Goal: Information Seeking & Learning: Learn about a topic

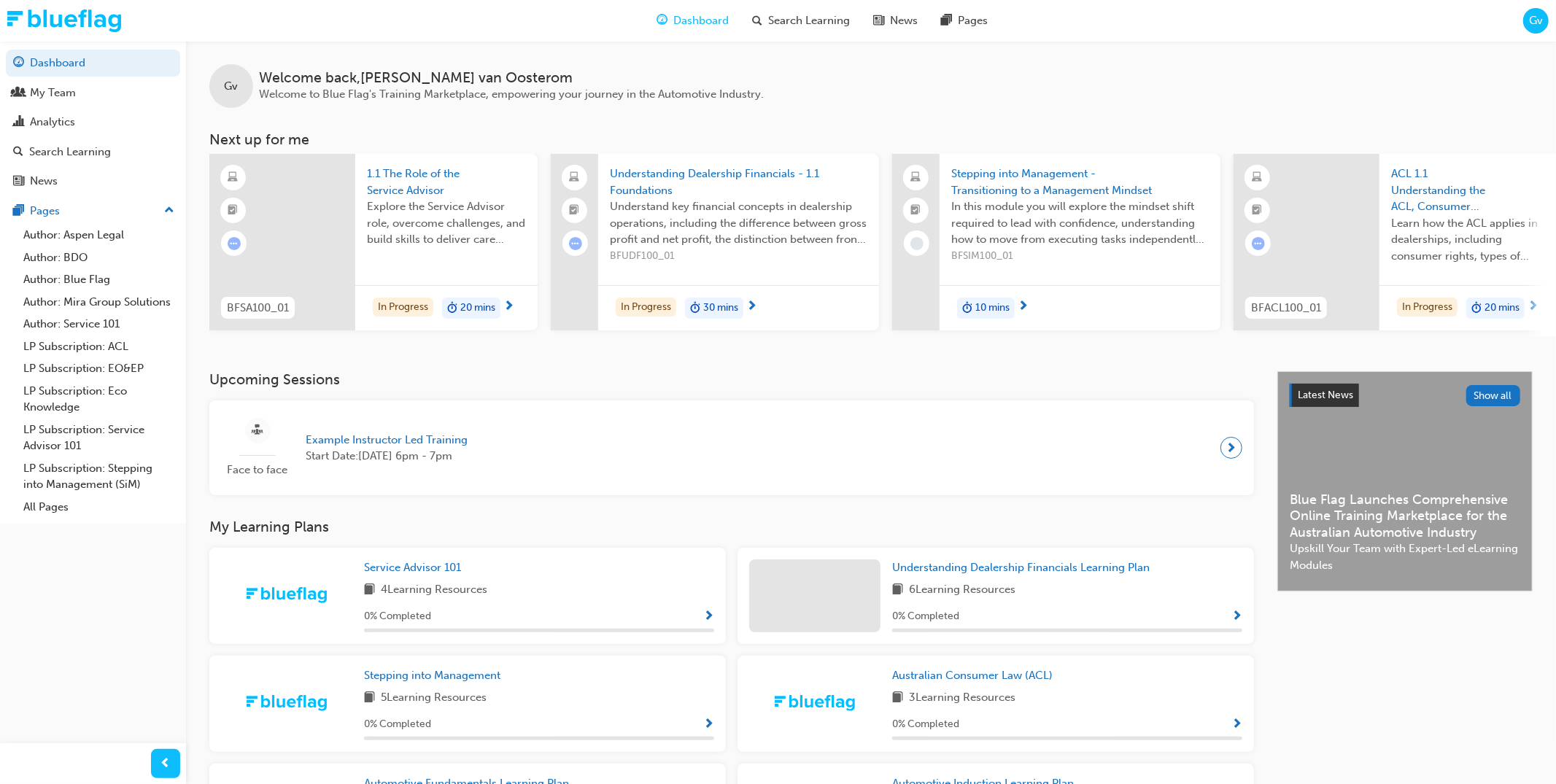
scroll to position [70, 0]
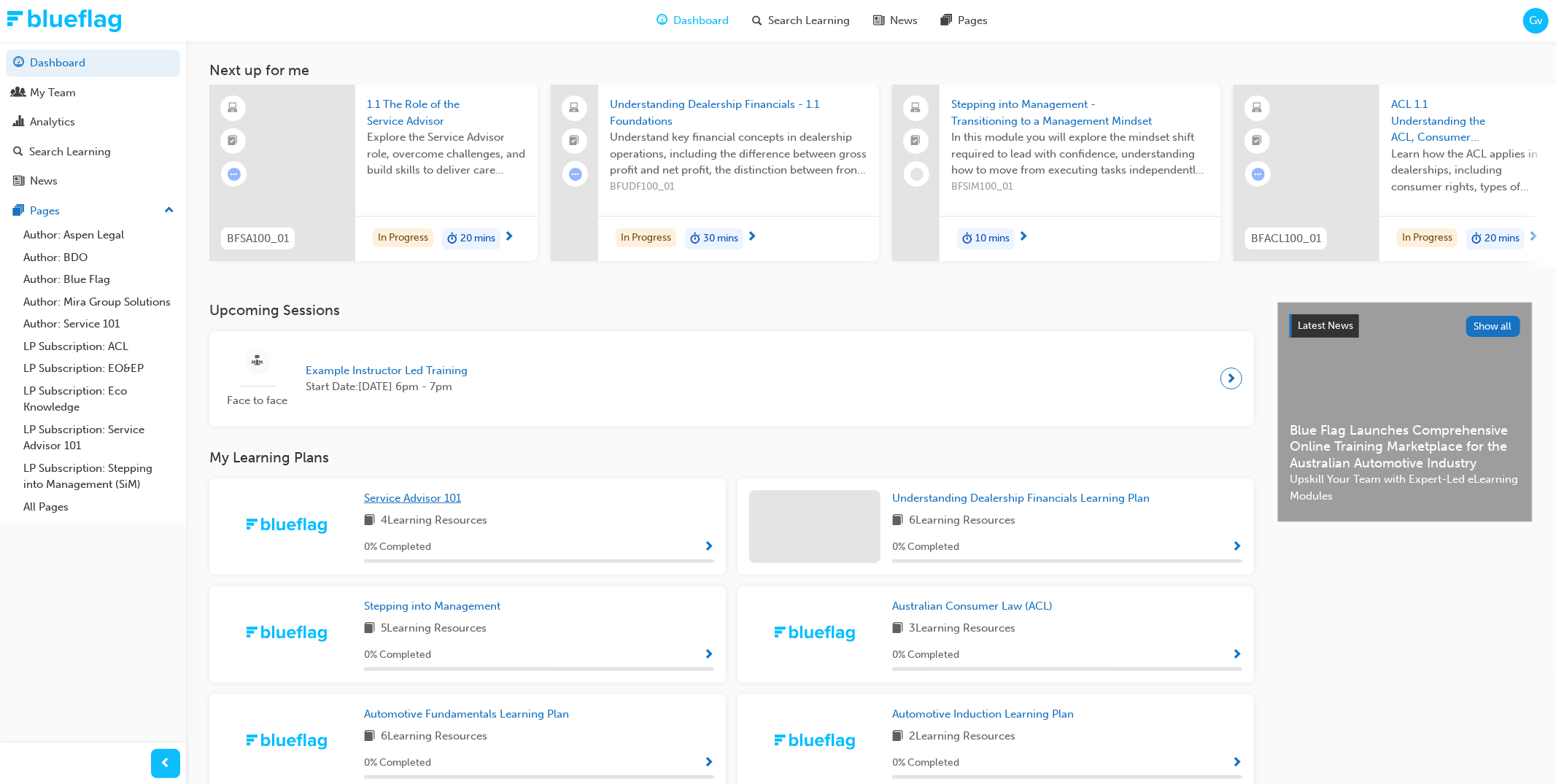
click at [429, 502] on span "Service Advisor 101" at bounding box center [412, 498] width 97 height 14
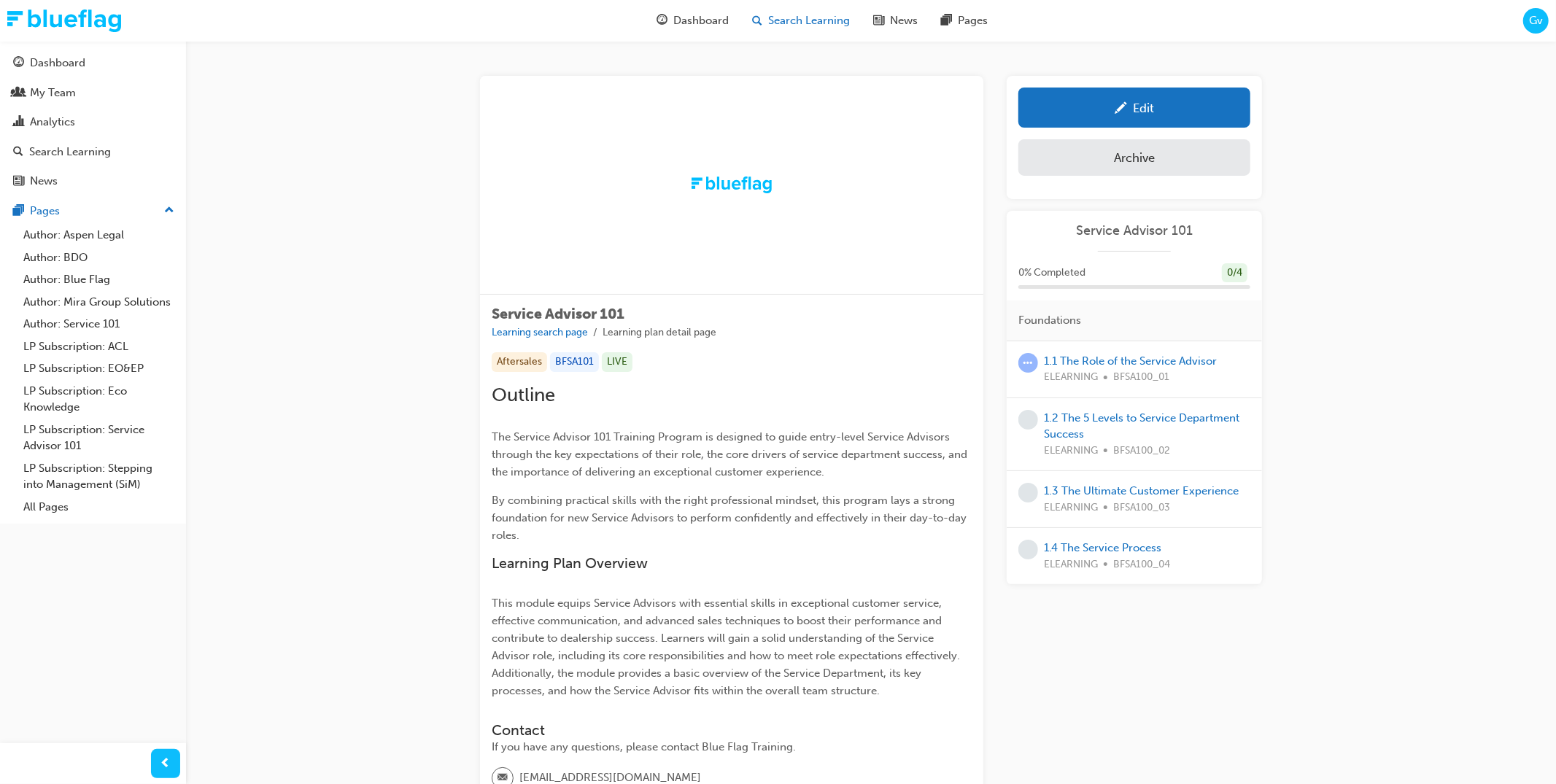
click at [786, 14] on span "Search Learning" at bounding box center [809, 21] width 81 height 17
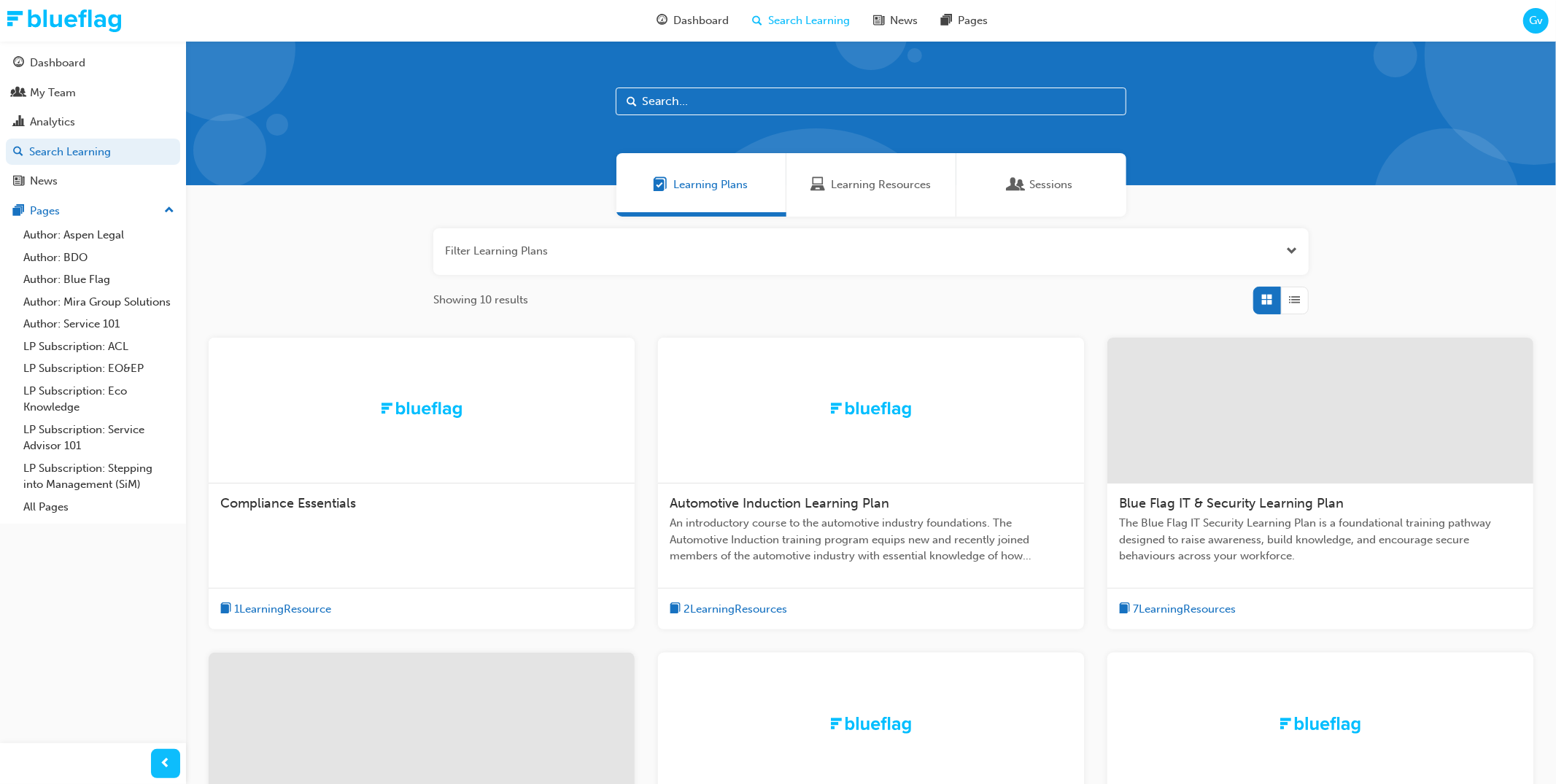
click at [768, 502] on span "Automotive Induction Learning Plan" at bounding box center [779, 503] width 220 height 16
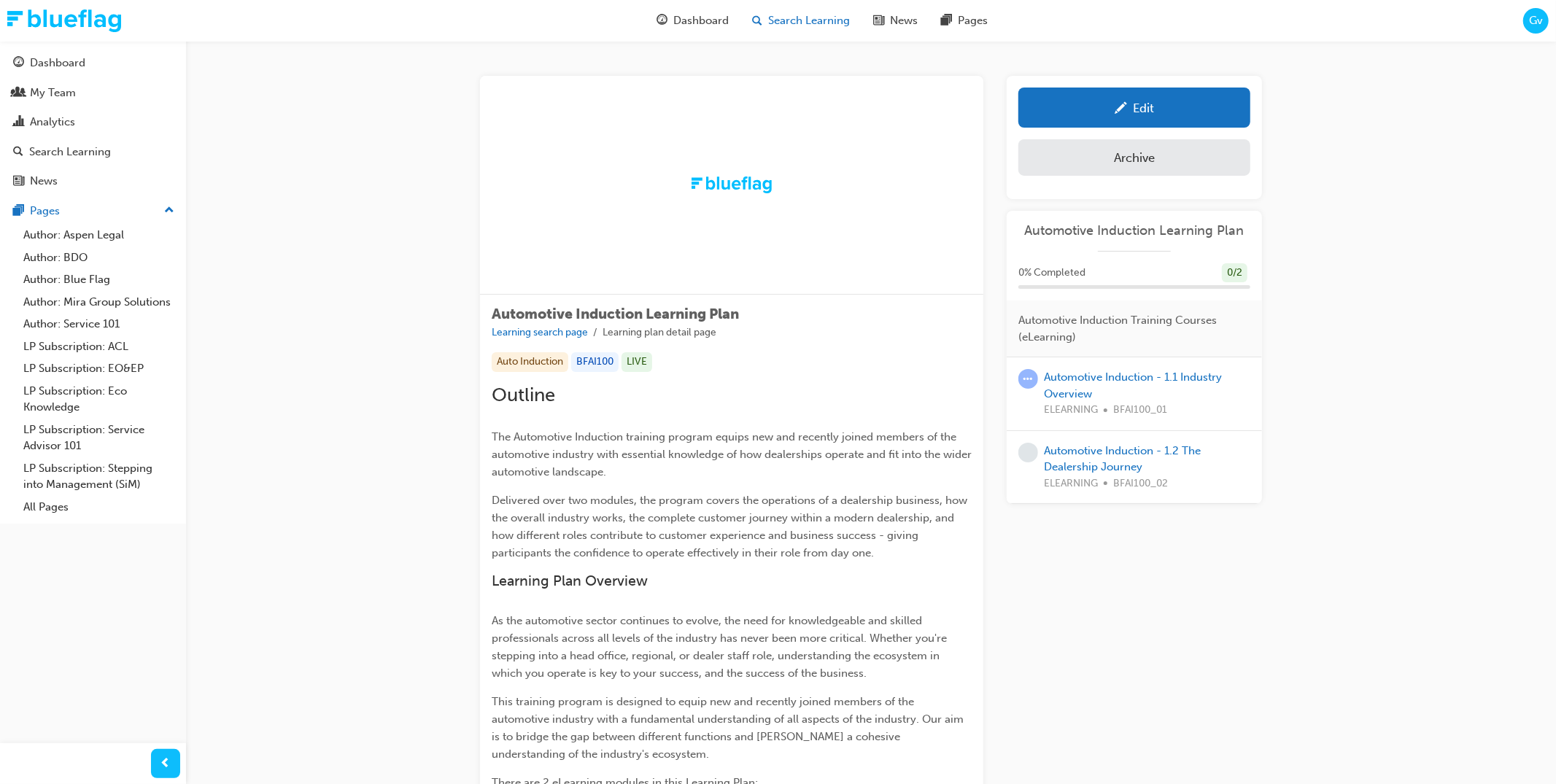
click at [820, 15] on span "Search Learning" at bounding box center [809, 21] width 81 height 17
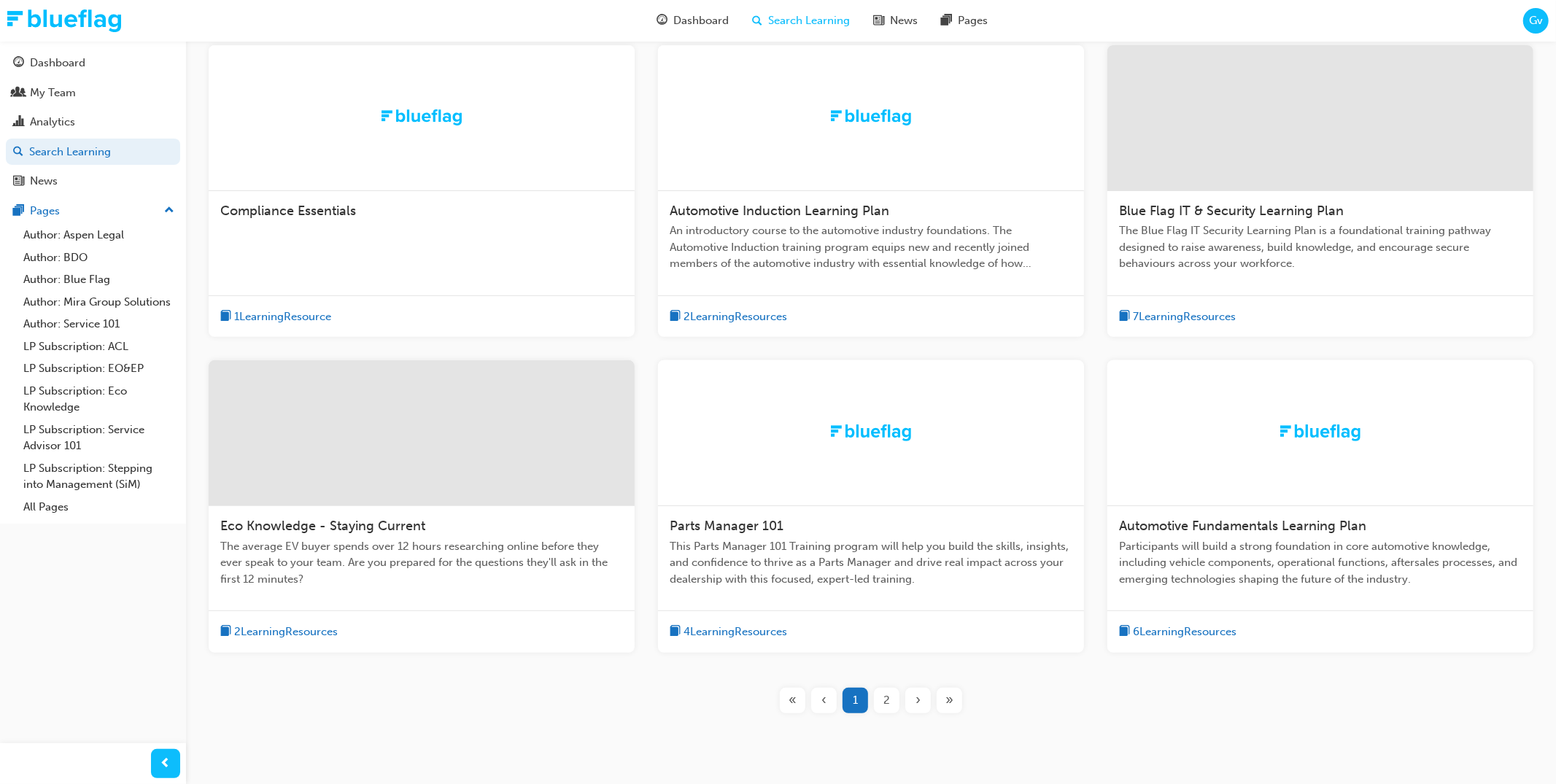
scroll to position [283, 0]
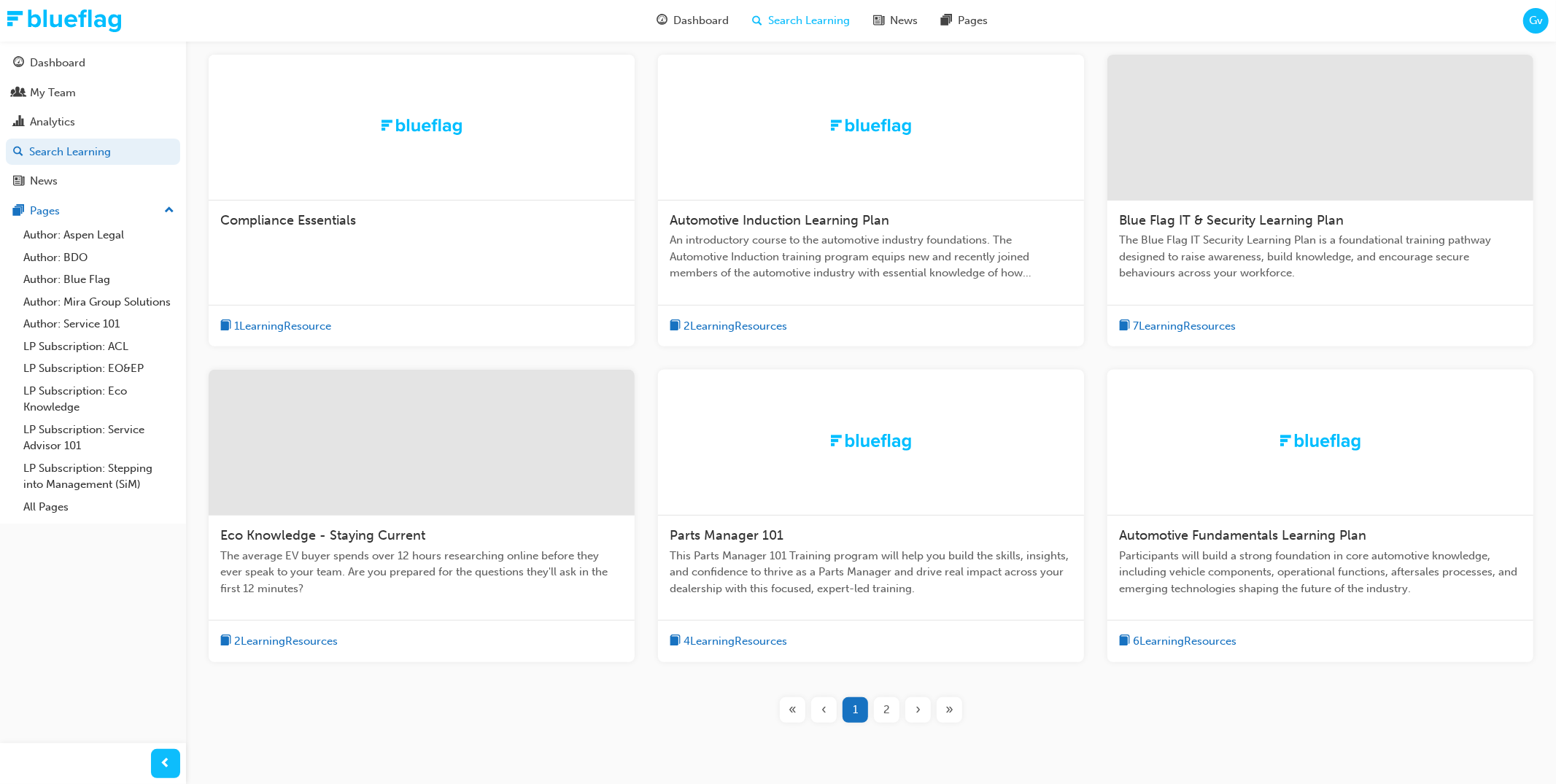
click at [362, 543] on div "Eco Knowledge - Staying Current" at bounding box center [422, 536] width 403 height 17
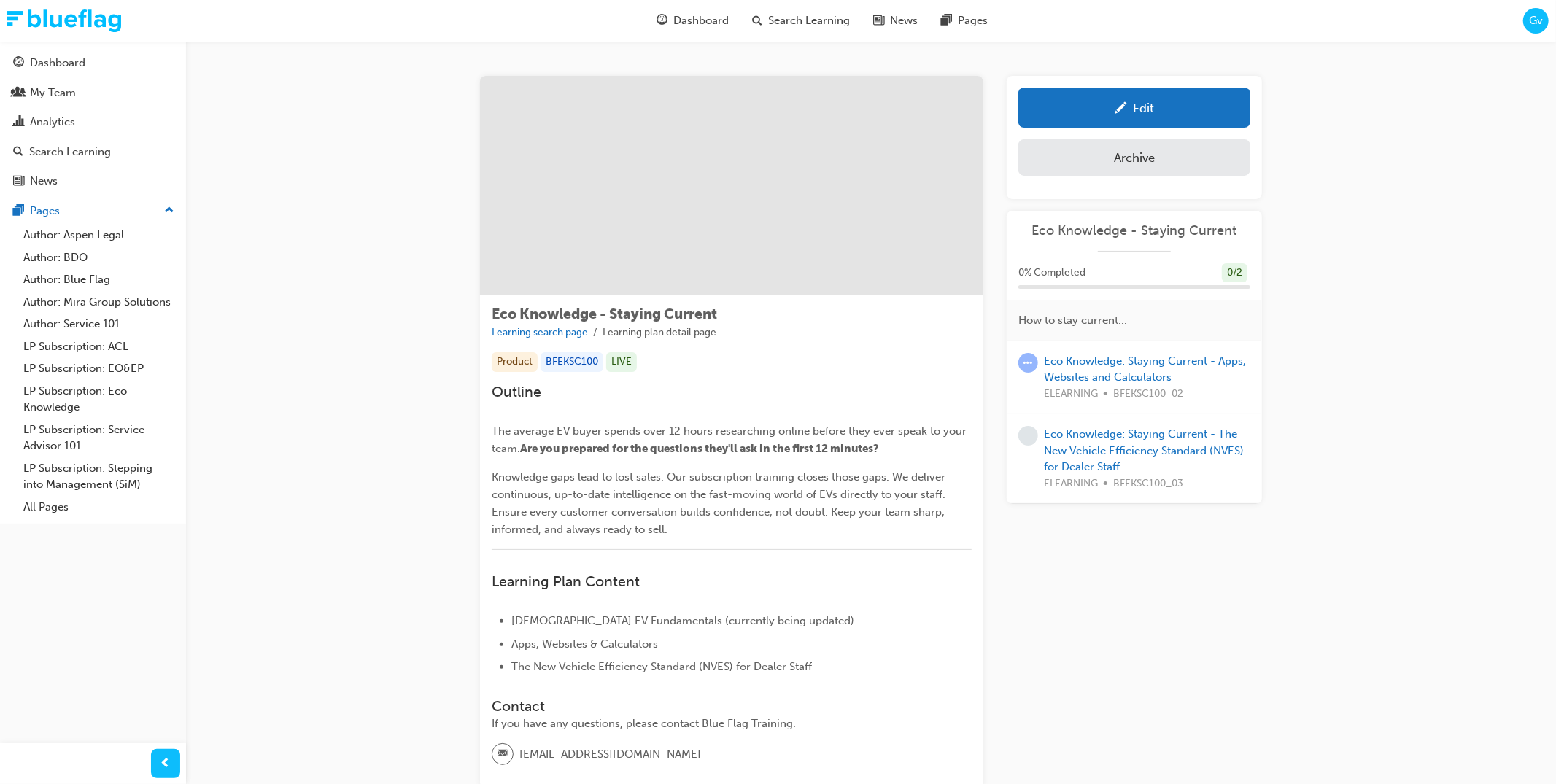
click at [1114, 368] on div "Eco Knowledge: Staying Current - Apps, Websites and Calculators ELEARNING BFEKS…" at bounding box center [1147, 378] width 206 height 50
click at [1114, 372] on link "Eco Knowledge: Staying Current - Apps, Websites and Calculators" at bounding box center [1145, 369] width 202 height 30
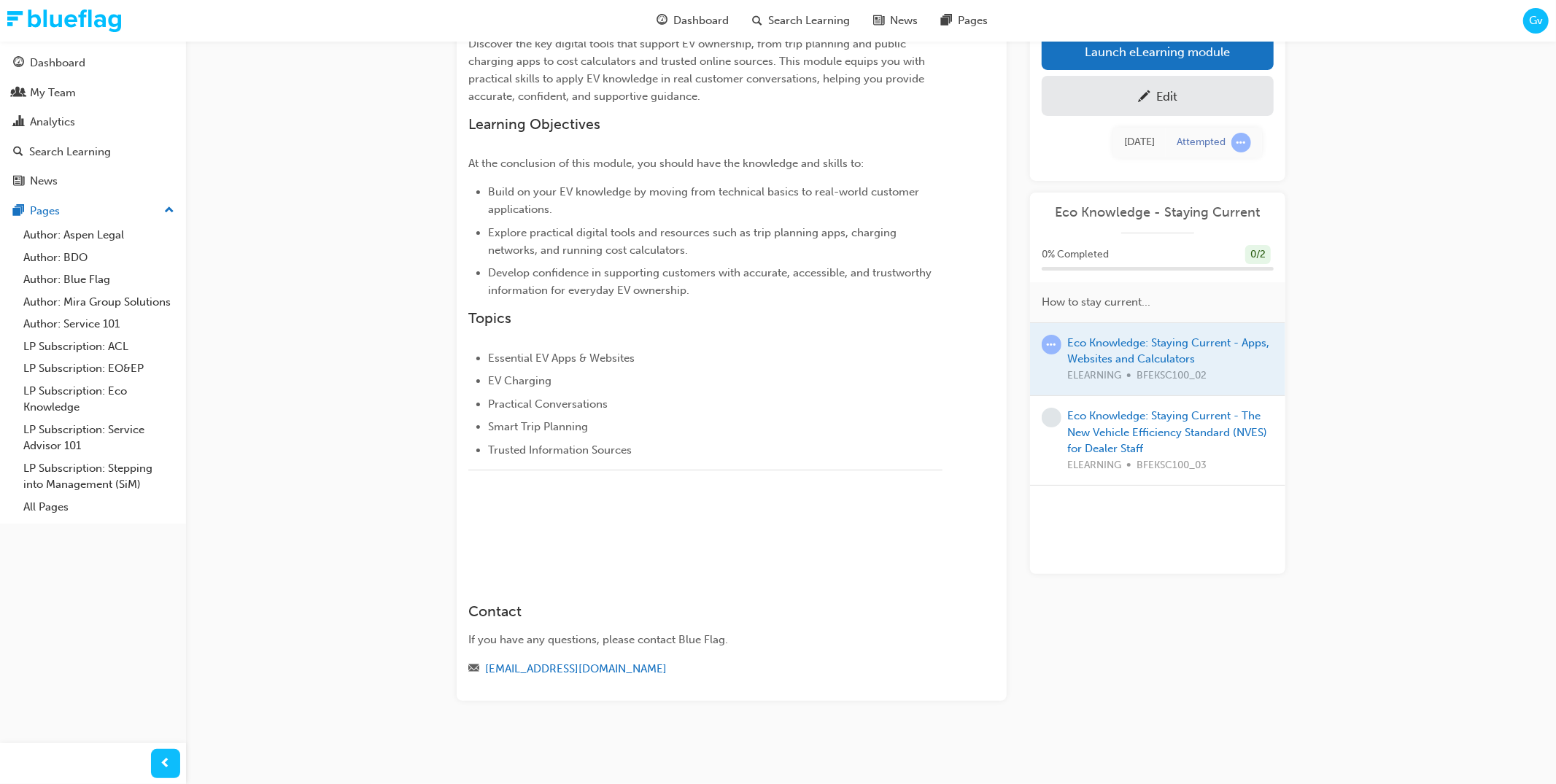
scroll to position [362, 0]
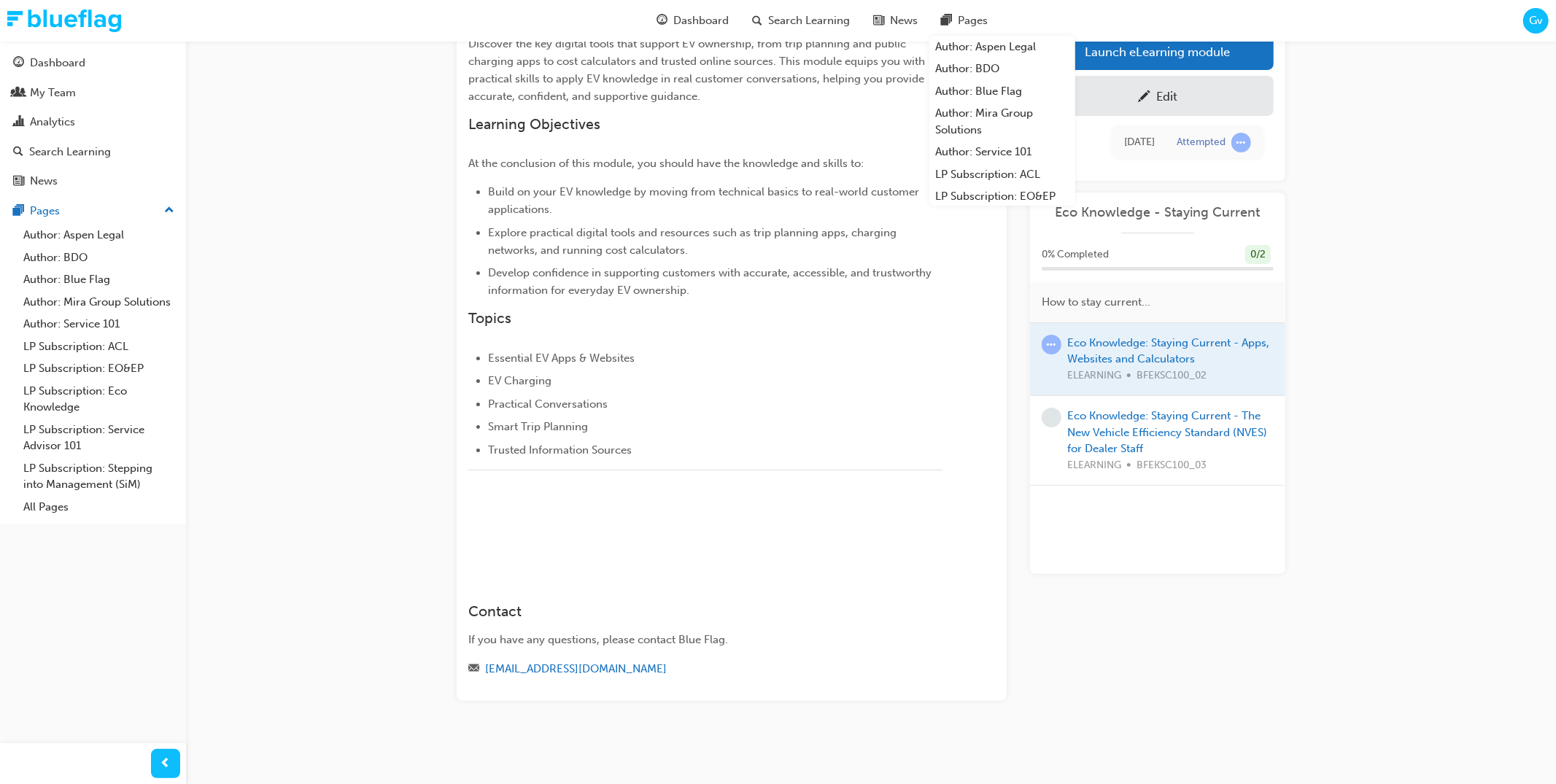
click at [1364, 255] on div "Eco Knowledge: Staying Current - Apps, Websites and Calculators eLearning Strea…" at bounding box center [778, 332] width 1556 height 903
